Goal: Information Seeking & Learning: Learn about a topic

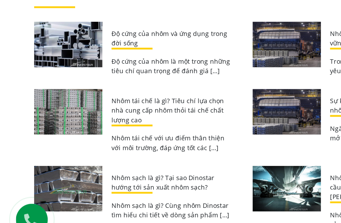
scroll to position [2045, 0]
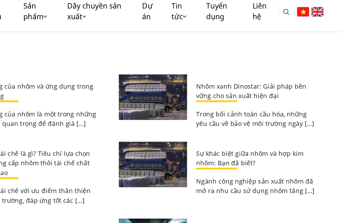
click at [229, 93] on p "Trong bối cảnh toàn cầu hóa, những yêu cầu về bảo vệ môi trường ngày […]" at bounding box center [270, 99] width 82 height 13
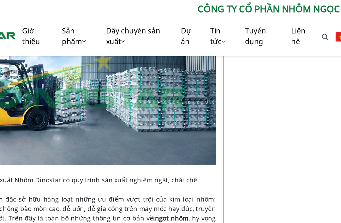
scroll to position [1755, 0]
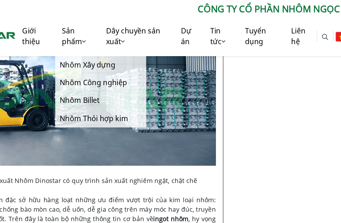
click at [104, 28] on link "Sản phẩm" at bounding box center [119, 25] width 31 height 28
click at [104, 46] on link "Nhôm Xây dựng" at bounding box center [135, 45] width 63 height 12
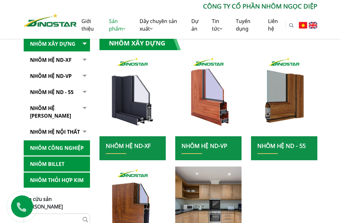
scroll to position [110, 0]
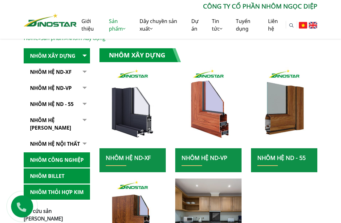
click at [79, 115] on button "button" at bounding box center [83, 124] width 13 height 23
click at [55, 168] on link "Nhôm Công nghiệp" at bounding box center [57, 160] width 66 height 15
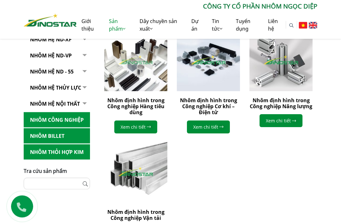
scroll to position [179, 0]
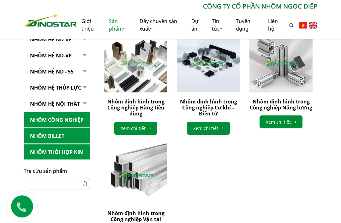
click at [62, 144] on link "Nhôm Billet" at bounding box center [57, 135] width 66 height 15
click at [73, 144] on link "Nhôm Billet" at bounding box center [57, 135] width 66 height 15
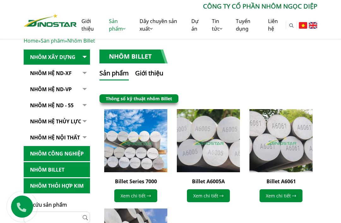
scroll to position [105, 0]
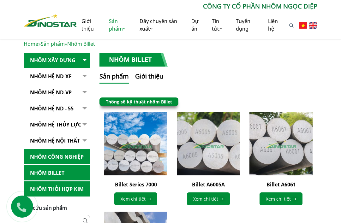
click at [169, 100] on link "Thông số kỹ thuật nhôm Billet" at bounding box center [139, 102] width 66 height 6
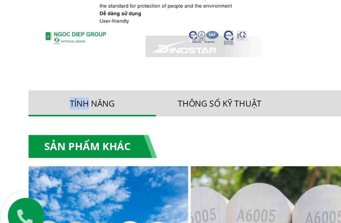
scroll to position [249, 0]
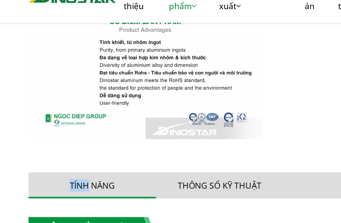
click at [177, 130] on ul "Tính năng Thông số kỹ thuật" at bounding box center [170, 138] width 293 height 16
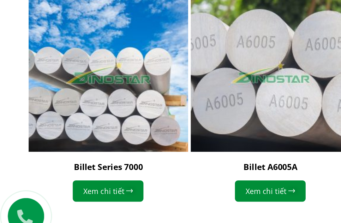
scroll to position [358, 0]
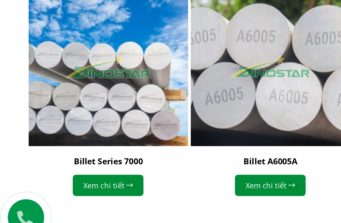
click at [181, 186] on img "2 / 4" at bounding box center [183, 187] width 4 height 3
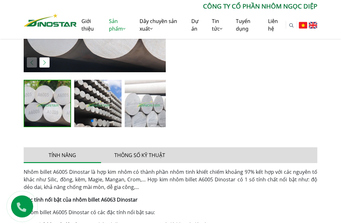
scroll to position [227, 0]
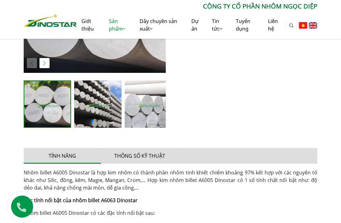
click at [133, 157] on button "Thông số kỹ thuật" at bounding box center [139, 156] width 77 height 16
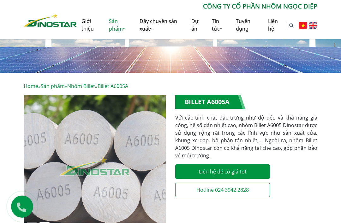
scroll to position [62, 0]
click at [118, 30] on link "Sản phẩm" at bounding box center [119, 25] width 31 height 28
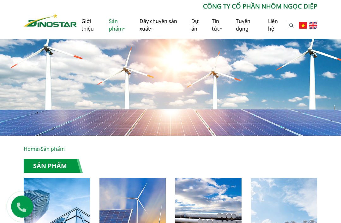
click at [120, 22] on link "Sản phẩm" at bounding box center [119, 25] width 31 height 28
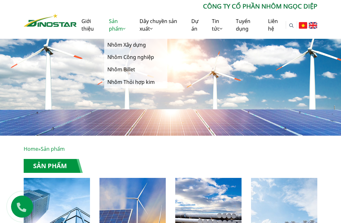
click at [123, 27] on icon at bounding box center [124, 28] width 3 height 5
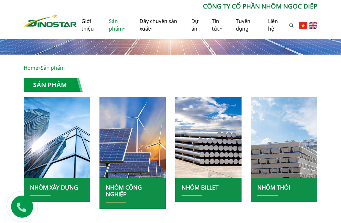
scroll to position [81, 0]
click at [57, 68] on span "Sản phẩm" at bounding box center [53, 68] width 24 height 7
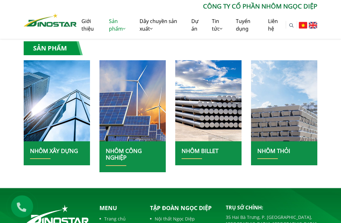
scroll to position [118, 0]
click at [283, 116] on img at bounding box center [284, 100] width 66 height 81
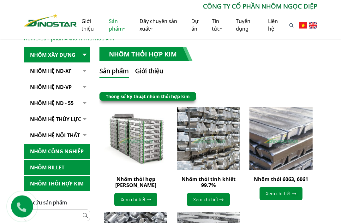
scroll to position [111, 0]
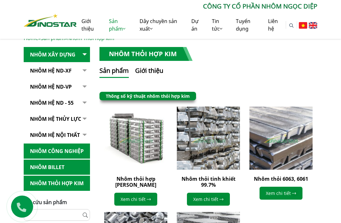
click at [121, 97] on link "Thông số kỹ thuật nhôm thỏi hợp kim" at bounding box center [148, 96] width 84 height 6
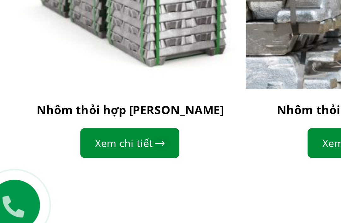
scroll to position [322, 0]
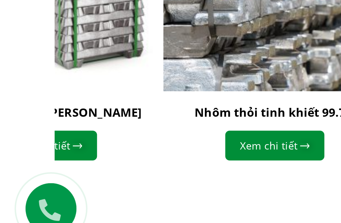
click at [33, 178] on img "1 / 5" at bounding box center [34, 179] width 4 height 3
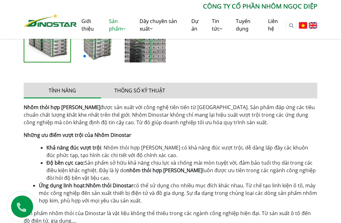
scroll to position [294, 0]
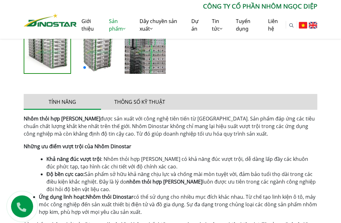
click at [157, 104] on button "Thông số kỹ thuật" at bounding box center [139, 102] width 77 height 16
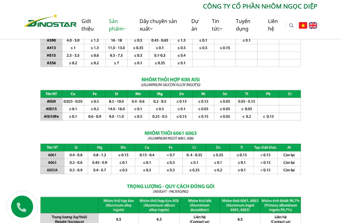
scroll to position [442, 0]
